Goal: Information Seeking & Learning: Learn about a topic

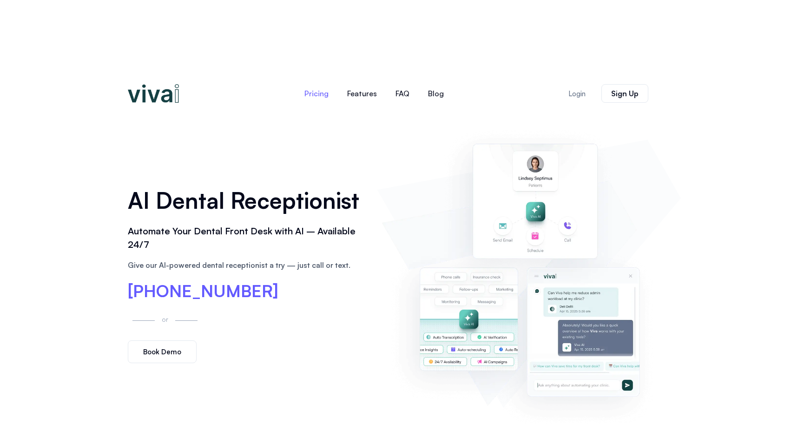
click at [319, 82] on link "Pricing" at bounding box center [316, 93] width 43 height 22
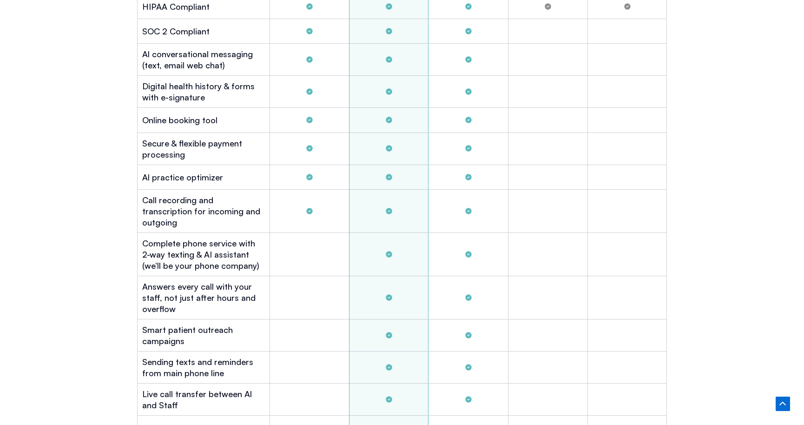
scroll to position [2799, 0]
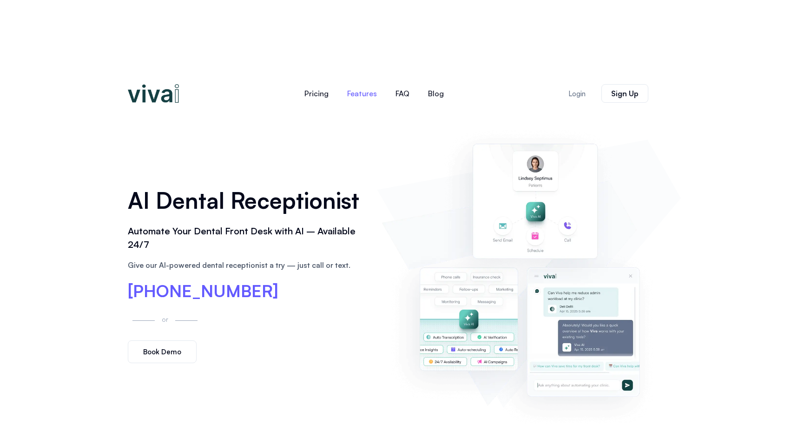
click at [360, 82] on link "Features" at bounding box center [362, 93] width 48 height 22
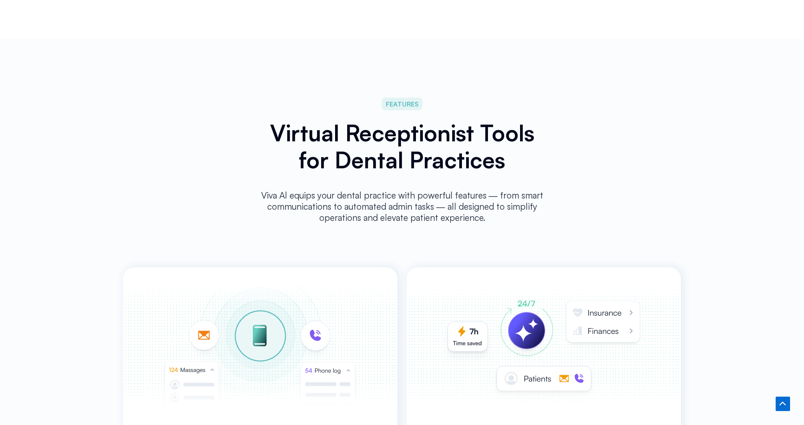
scroll to position [1762, 0]
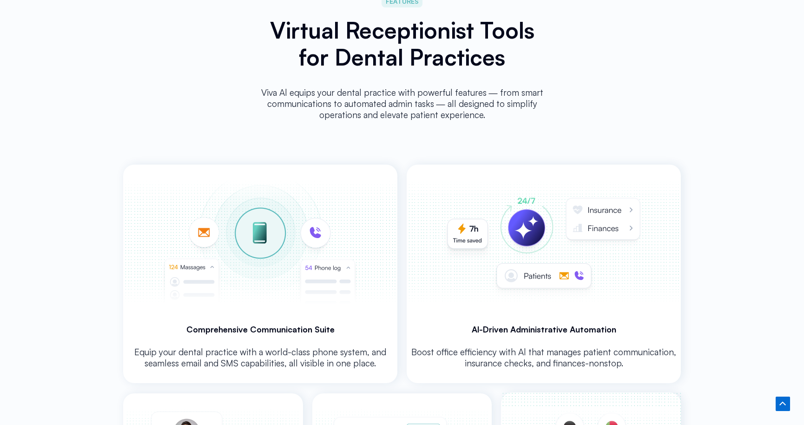
click at [627, 164] on img at bounding box center [543, 241] width 271 height 154
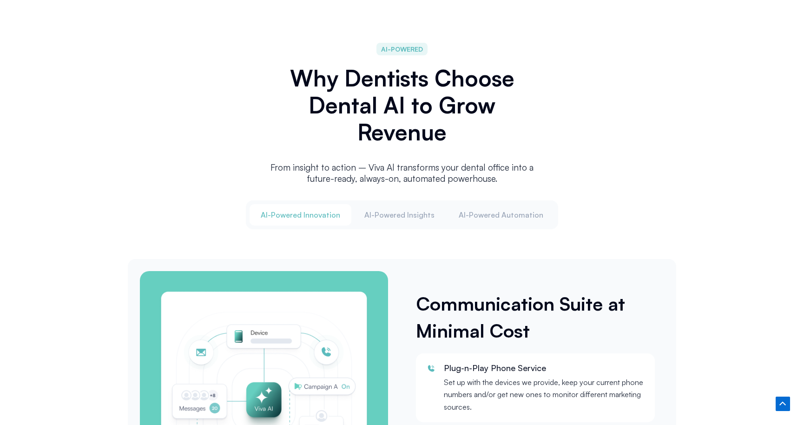
scroll to position [973, 0]
